Goal: Task Accomplishment & Management: Complete application form

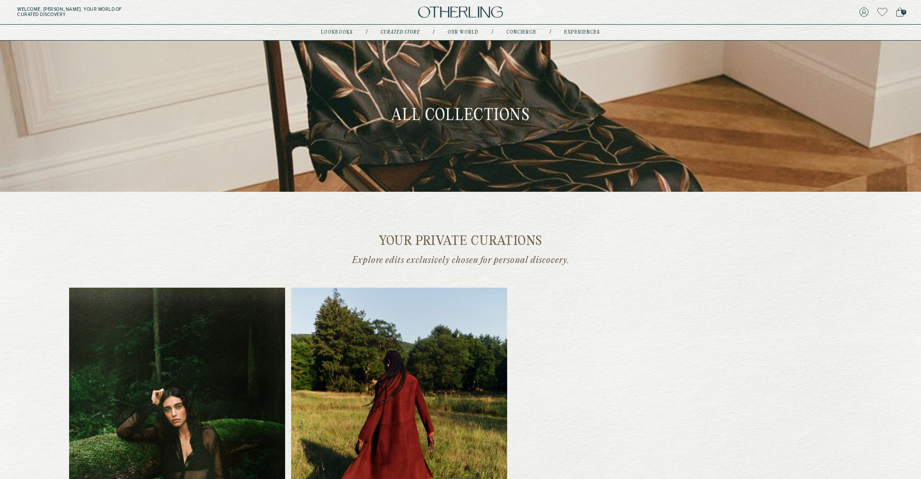
scroll to position [339, 0]
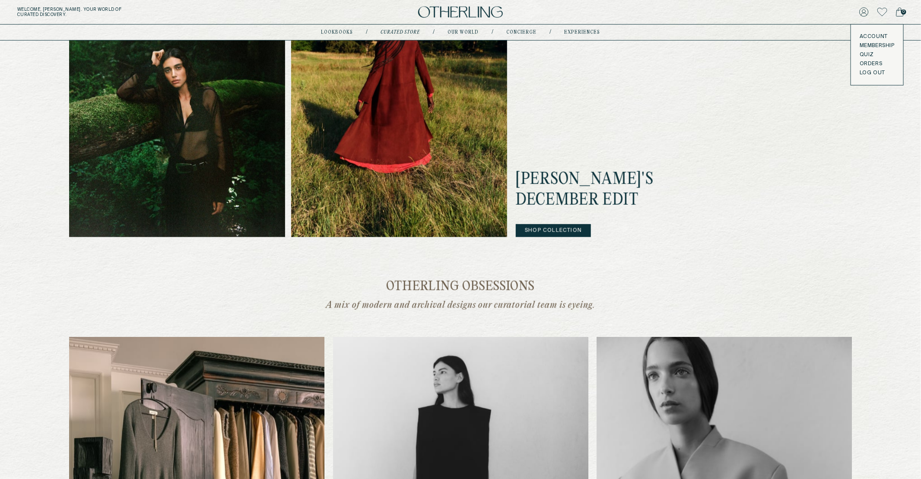
click at [868, 72] on button "LOG OUT" at bounding box center [871, 73] width 25 height 7
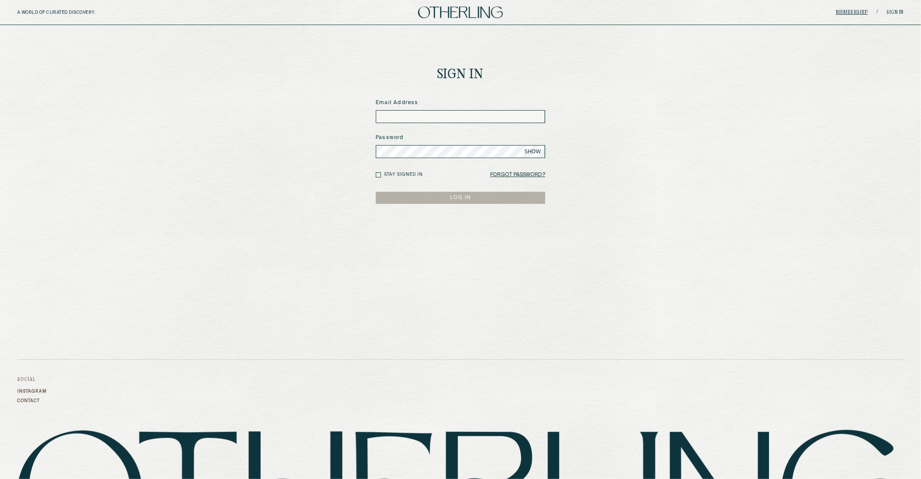
click at [868, 11] on link "Membership" at bounding box center [852, 12] width 32 height 5
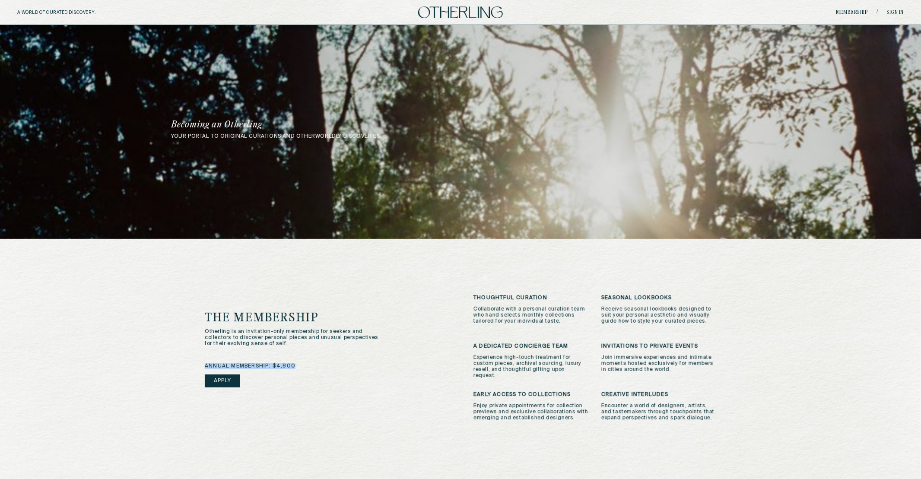
drag, startPoint x: 295, startPoint y: 358, endPoint x: 204, endPoint y: 359, distance: 91.1
click at [205, 363] on div "annual membership: $4,800 Apply" at bounding box center [326, 386] width 243 height 47
copy span "annual membership: $4,800"
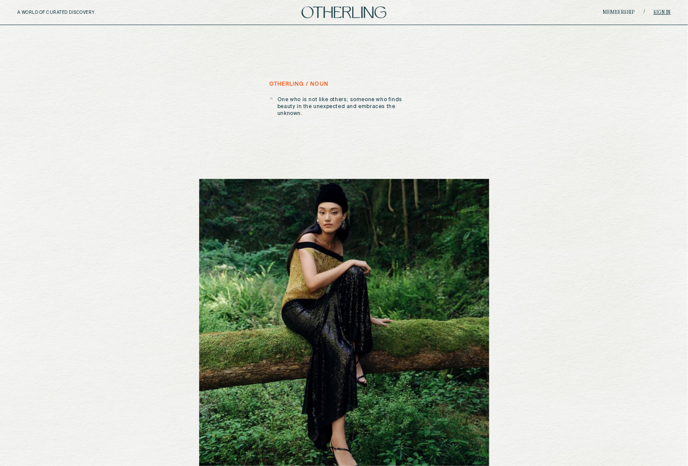
click at [665, 11] on link "Sign in" at bounding box center [661, 12] width 17 height 5
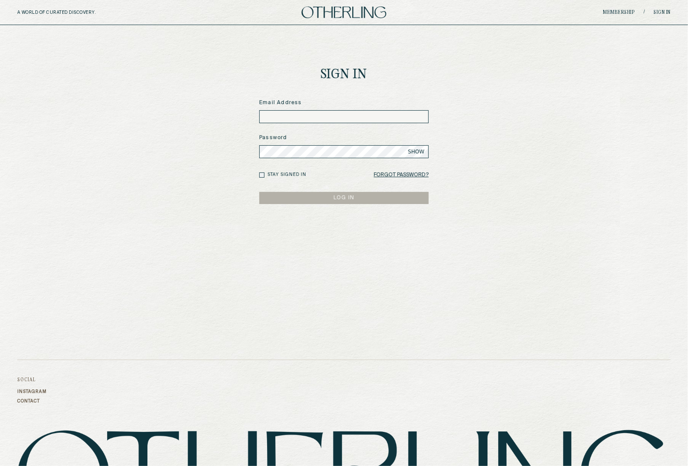
click at [330, 114] on input at bounding box center [343, 116] width 169 height 13
type input "**********"
click at [259, 192] on button "LOG IN" at bounding box center [343, 198] width 169 height 12
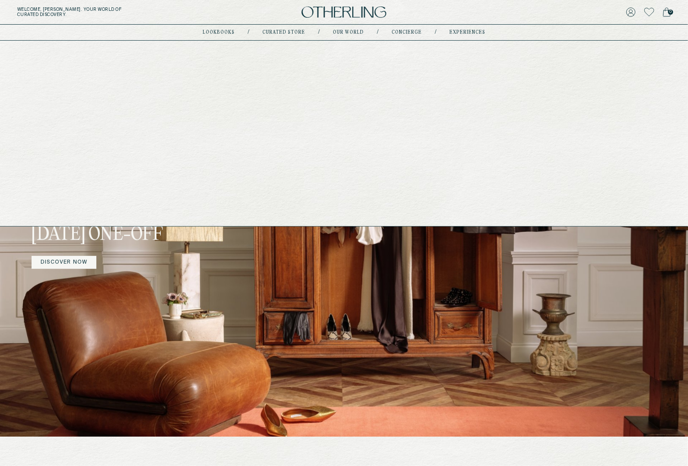
click at [412, 33] on link "concierge" at bounding box center [406, 32] width 30 height 4
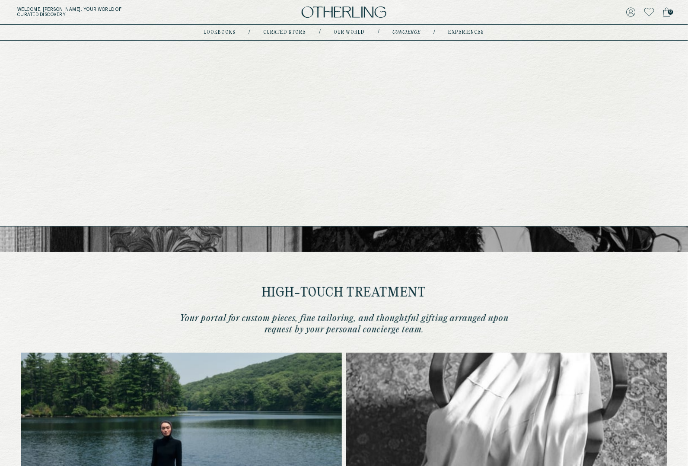
type input "********"
type input "**********"
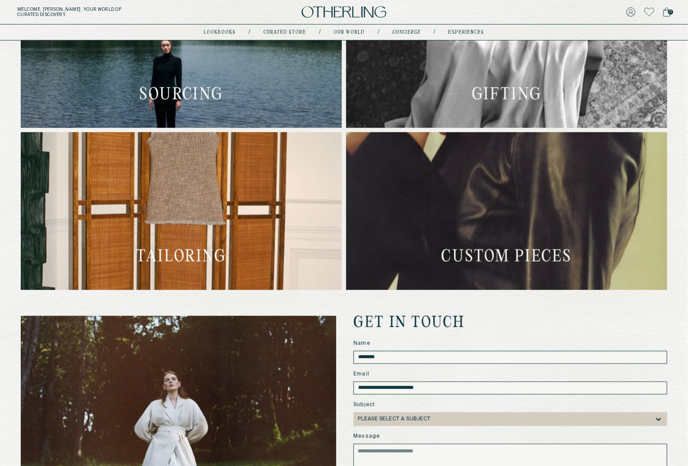
scroll to position [383, 0]
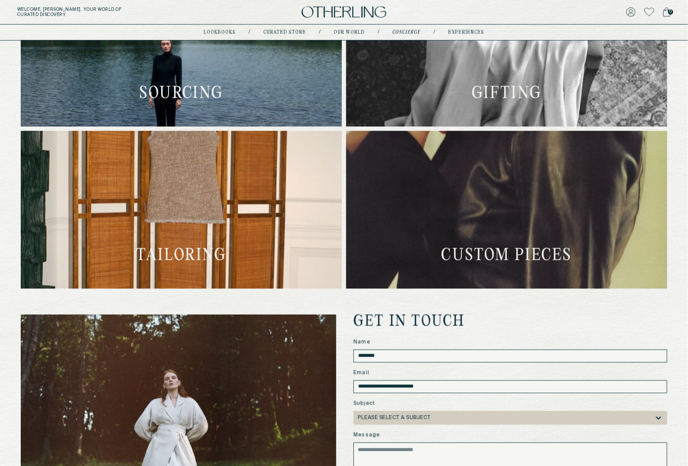
click at [469, 29] on nav "lookbooks / Curated store / Our world / concierge / experiences" at bounding box center [344, 32] width 280 height 7
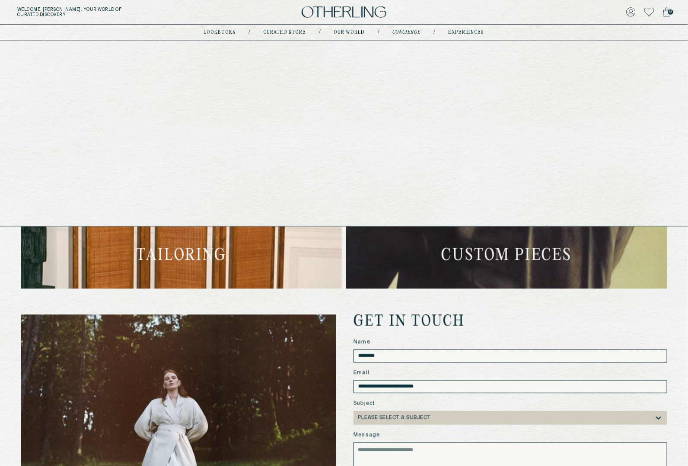
click at [467, 31] on link "experiences" at bounding box center [466, 32] width 36 height 4
